Goal: Transaction & Acquisition: Purchase product/service

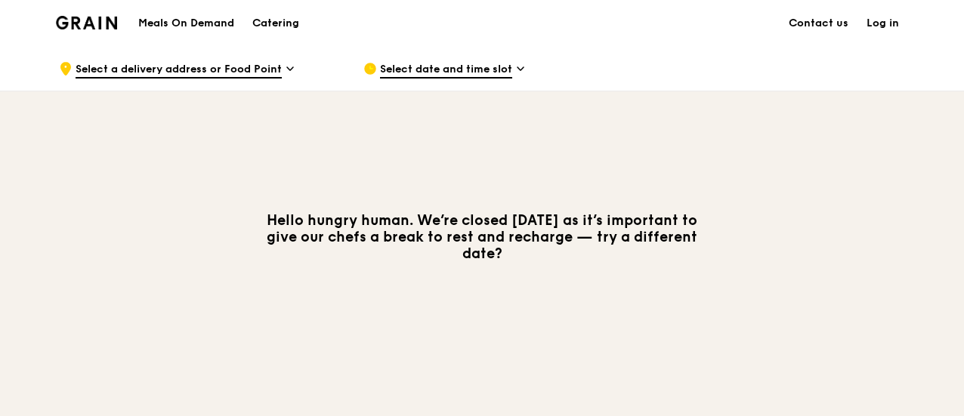
click at [273, 66] on span "Select a delivery address or Food Point" at bounding box center [179, 70] width 206 height 17
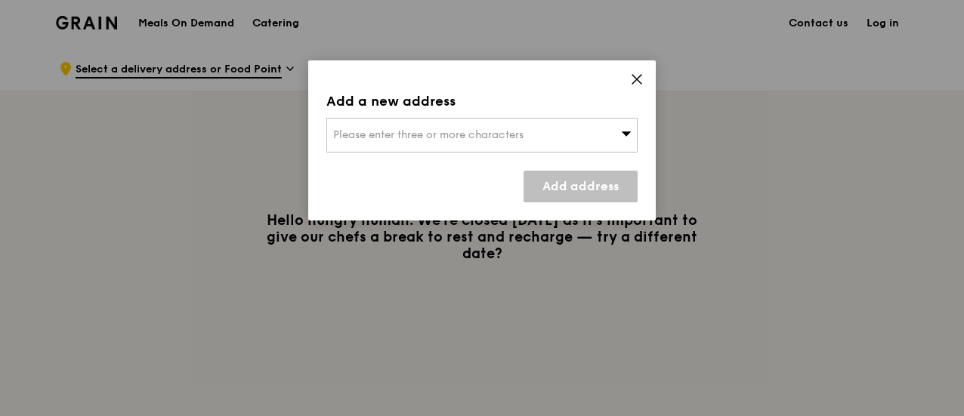
click at [450, 137] on span "Please enter three or more characters" at bounding box center [428, 134] width 190 height 13
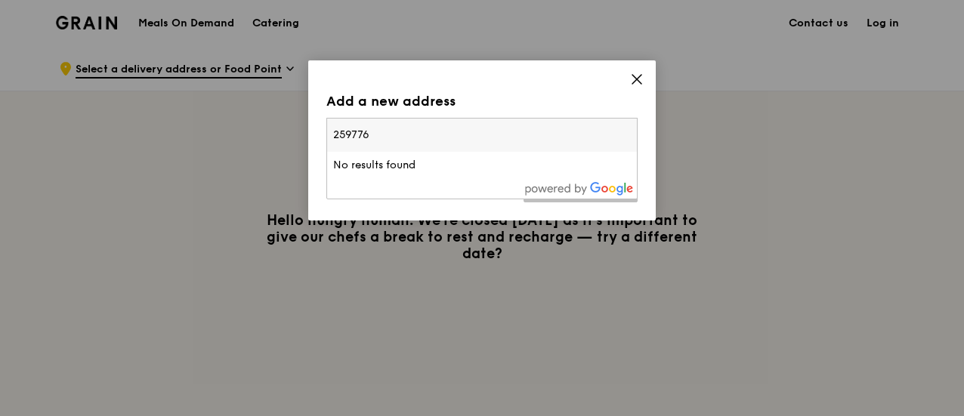
click at [377, 137] on input "259776" at bounding box center [482, 135] width 310 height 33
type input "259776"
click at [639, 132] on div "Add a new address Please enter three or more characters 259776 No results found…" at bounding box center [481, 140] width 347 height 160
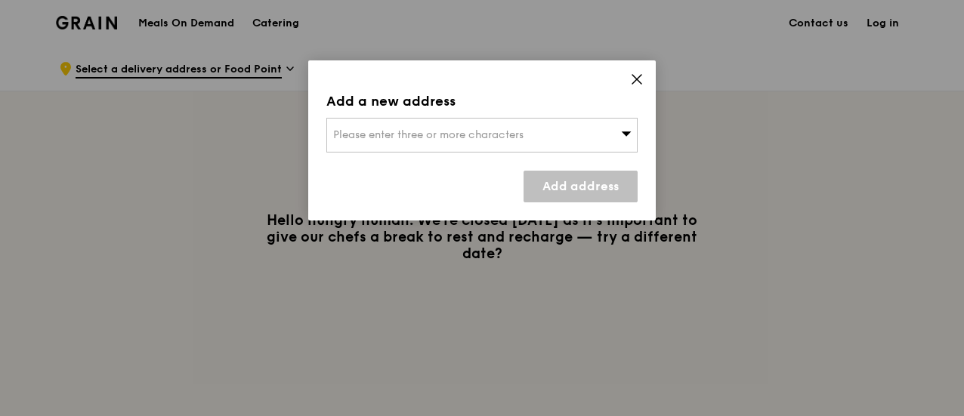
click at [638, 85] on icon at bounding box center [637, 80] width 14 height 14
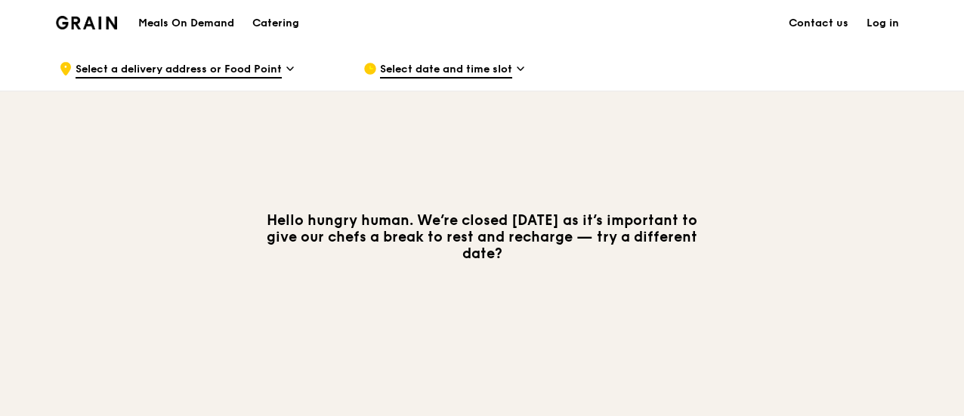
click at [884, 21] on link "Log in" at bounding box center [882, 23] width 51 height 45
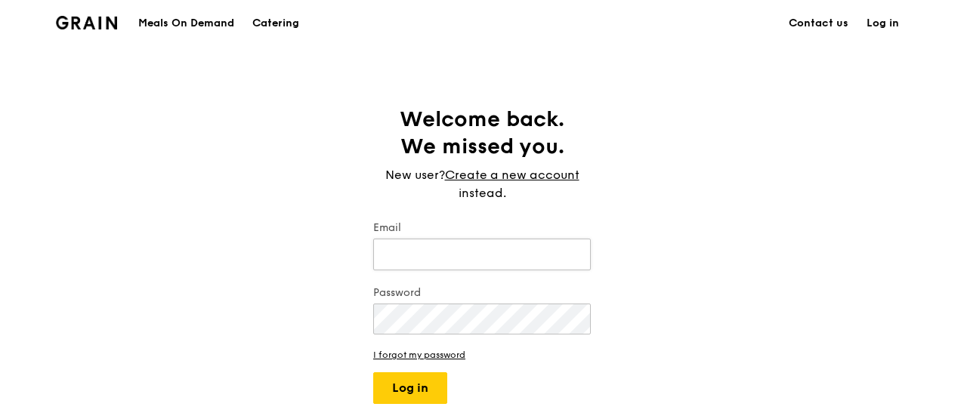
type input "[EMAIL_ADDRESS][DOMAIN_NAME]"
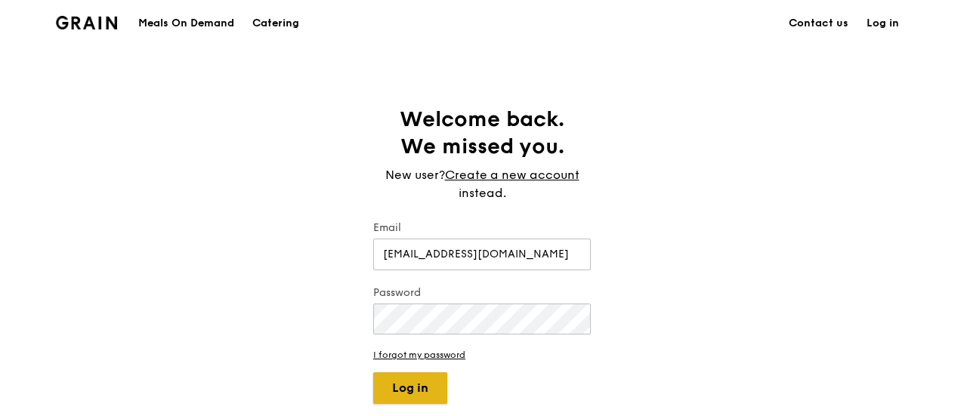
click at [426, 391] on button "Log in" at bounding box center [410, 388] width 74 height 32
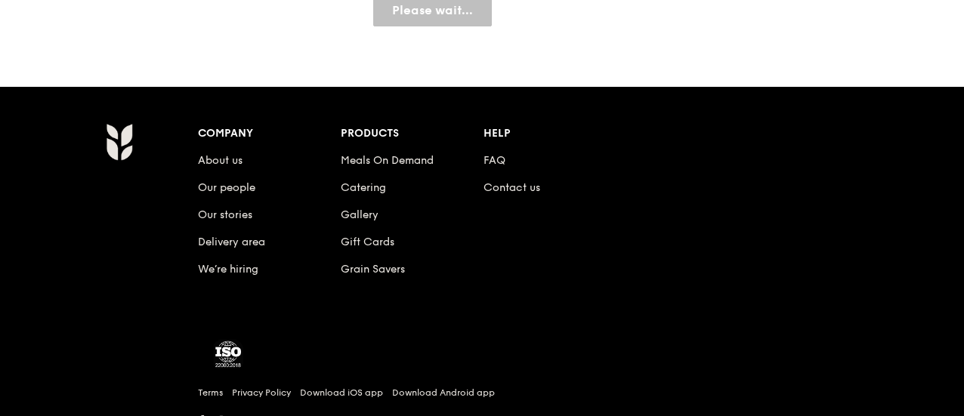
scroll to position [151, 0]
